Goal: Information Seeking & Learning: Learn about a topic

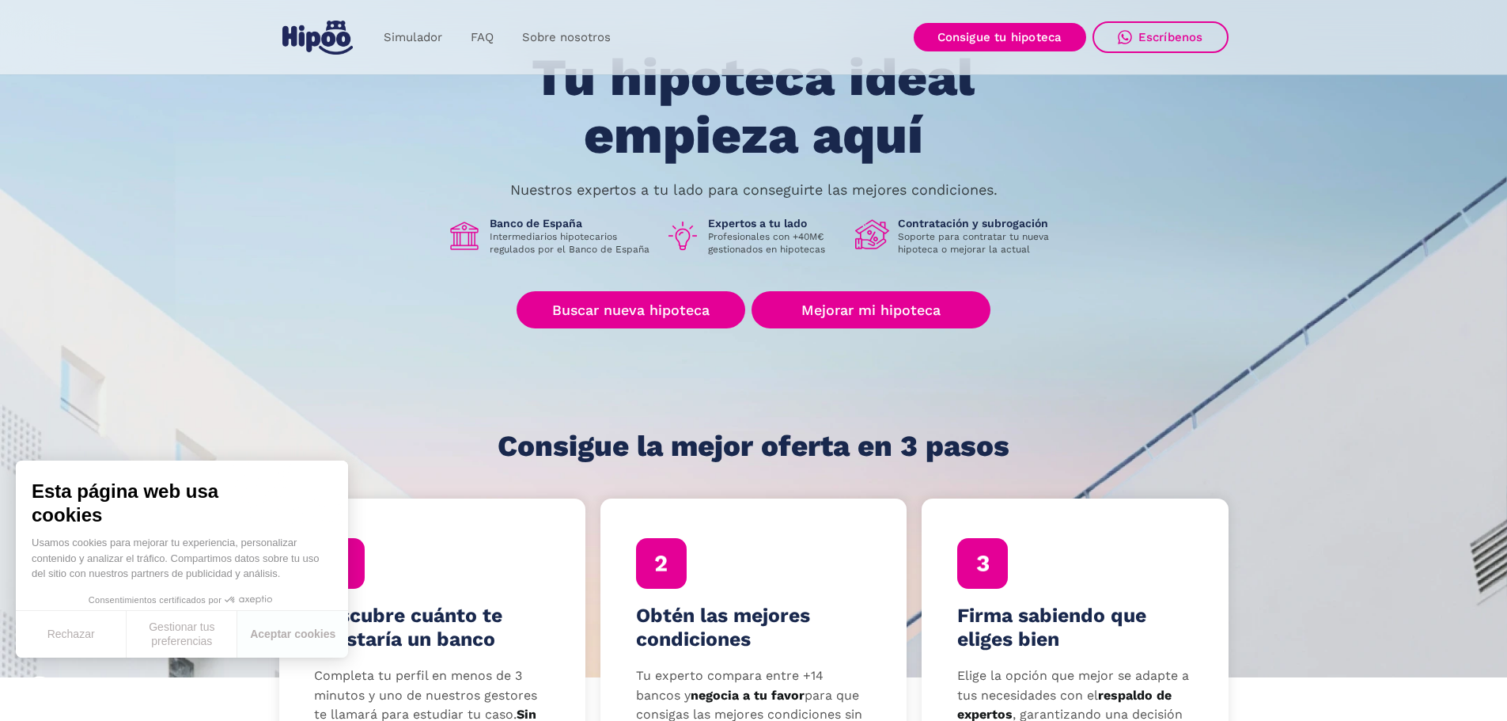
scroll to position [79, 0]
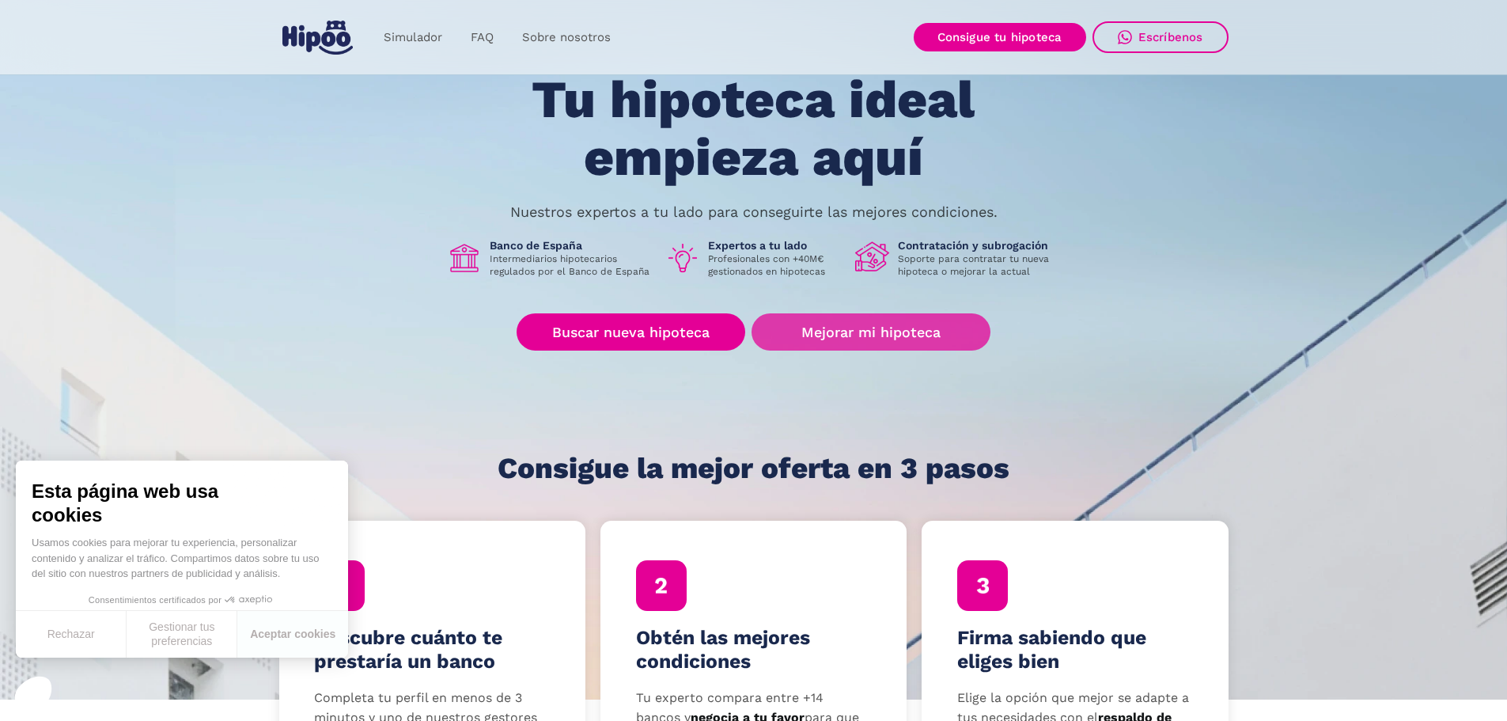
click at [866, 334] on link "Mejorar mi hipoteca" at bounding box center [871, 331] width 238 height 37
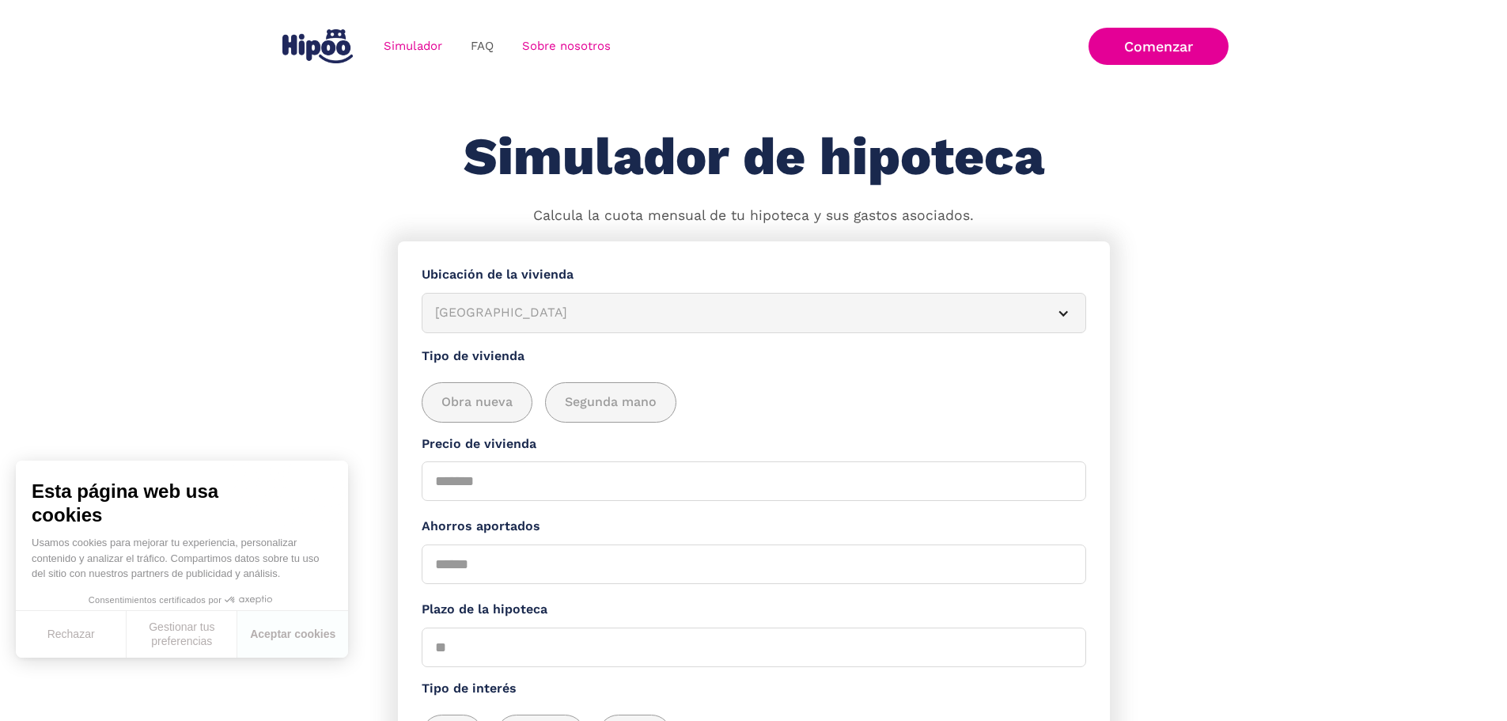
click at [560, 48] on link "Sobre nosotros" at bounding box center [566, 46] width 117 height 31
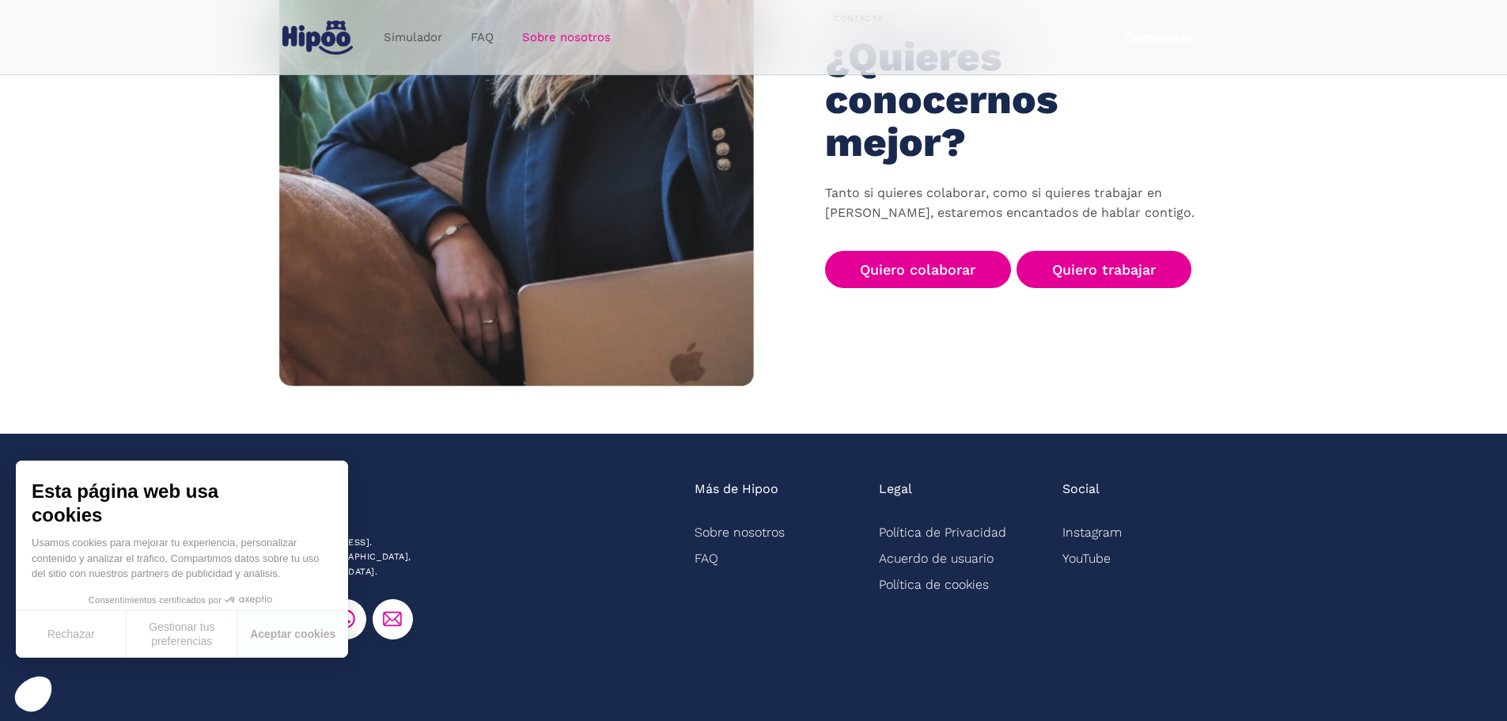
scroll to position [2472, 0]
